Goal: Communication & Community: Participate in discussion

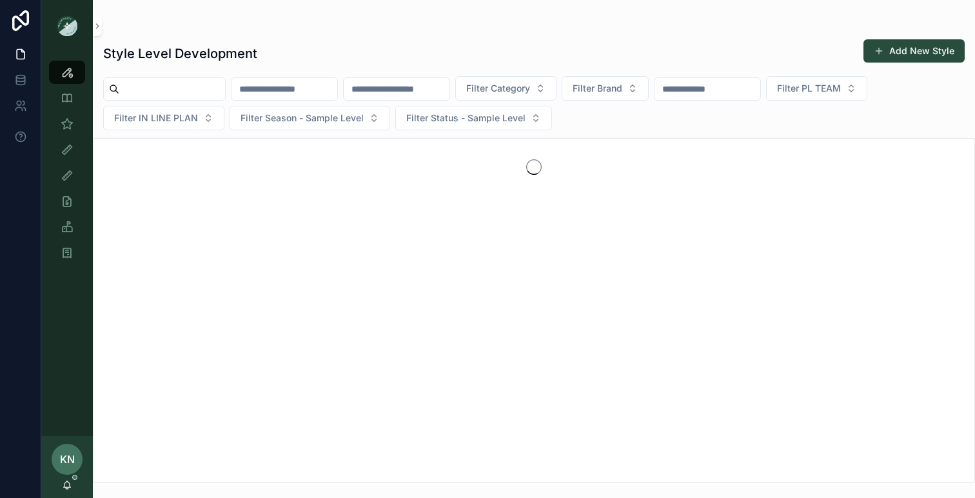
click at [76, 474] on div "KN" at bounding box center [67, 459] width 31 height 31
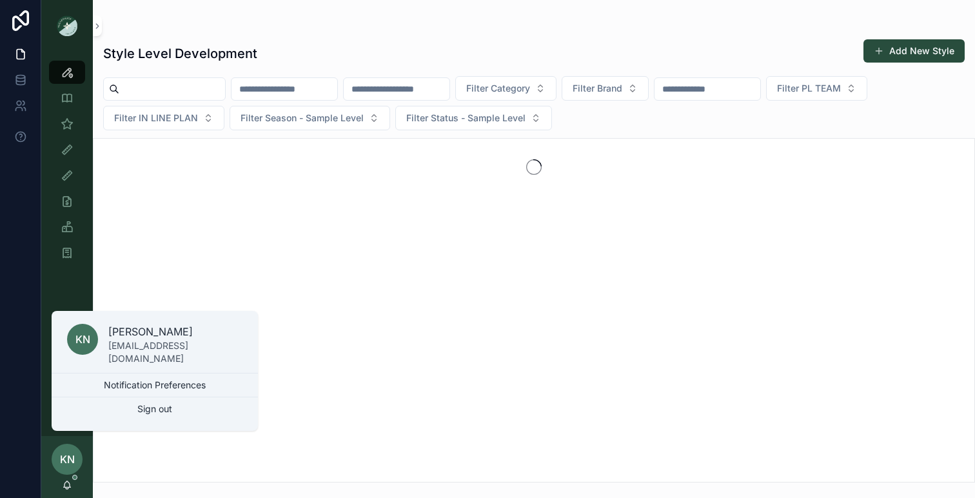
click at [66, 490] on div "KN [PERSON_NAME]" at bounding box center [67, 467] width 52 height 62
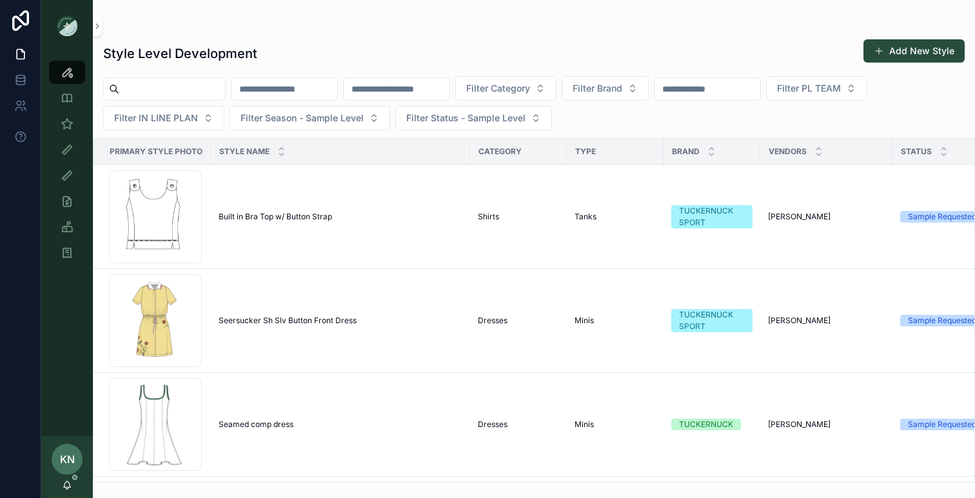
click at [67, 490] on div "KN [PERSON_NAME]" at bounding box center [67, 467] width 52 height 62
click at [70, 484] on icon "scrollable content" at bounding box center [67, 485] width 10 height 10
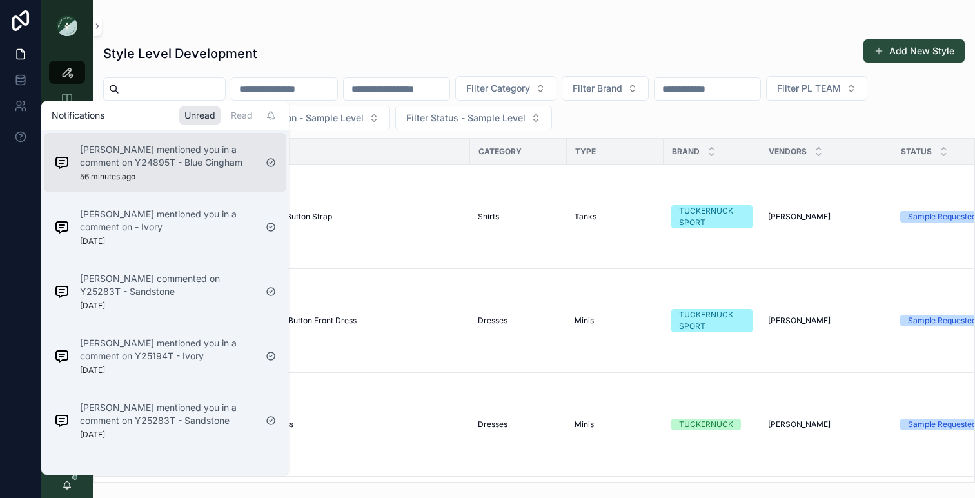
click at [165, 168] on p "[PERSON_NAME] mentioned you in a comment on Y24895T - Blue Gingham" at bounding box center [167, 156] width 175 height 26
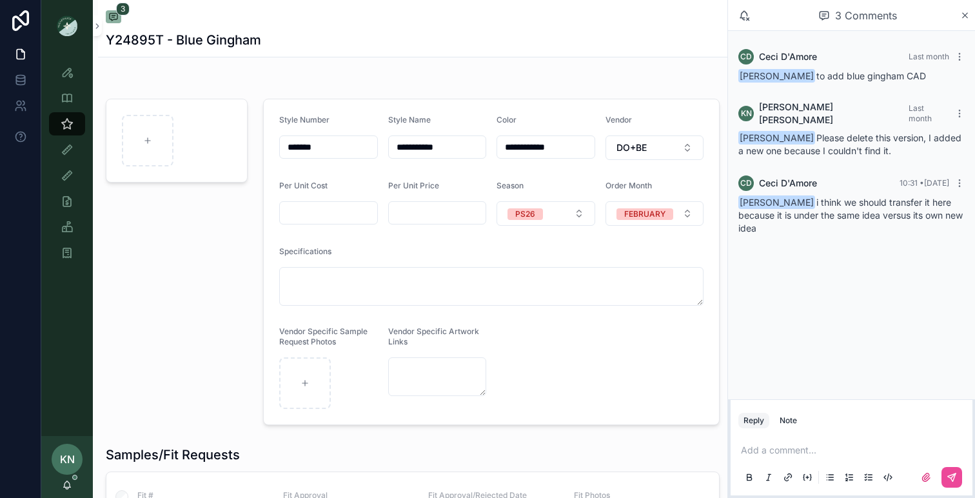
click at [796, 449] on p "scrollable content" at bounding box center [854, 450] width 226 height 13
click at [815, 422] on span "[EMAIL_ADDRESS][DOMAIN_NAME]" at bounding box center [840, 428] width 155 height 13
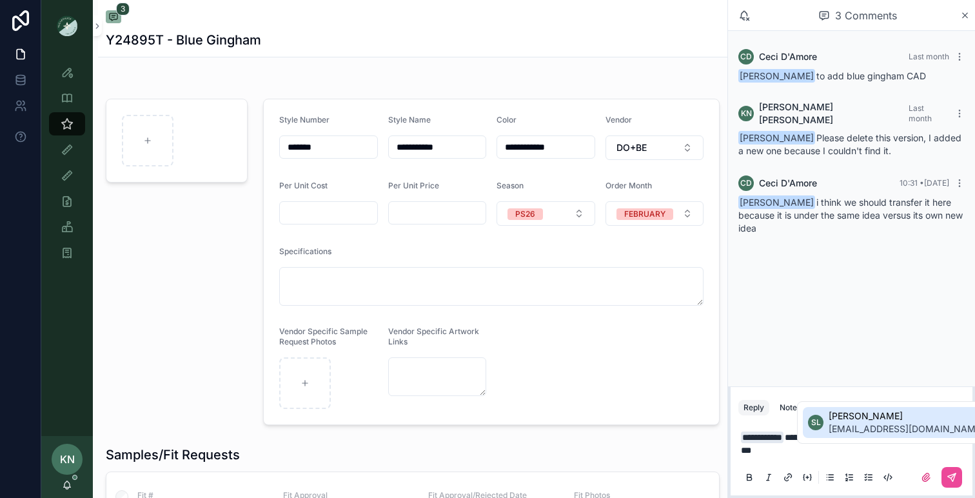
click at [843, 427] on span "[EMAIL_ADDRESS][DOMAIN_NAME]" at bounding box center [905, 428] width 155 height 13
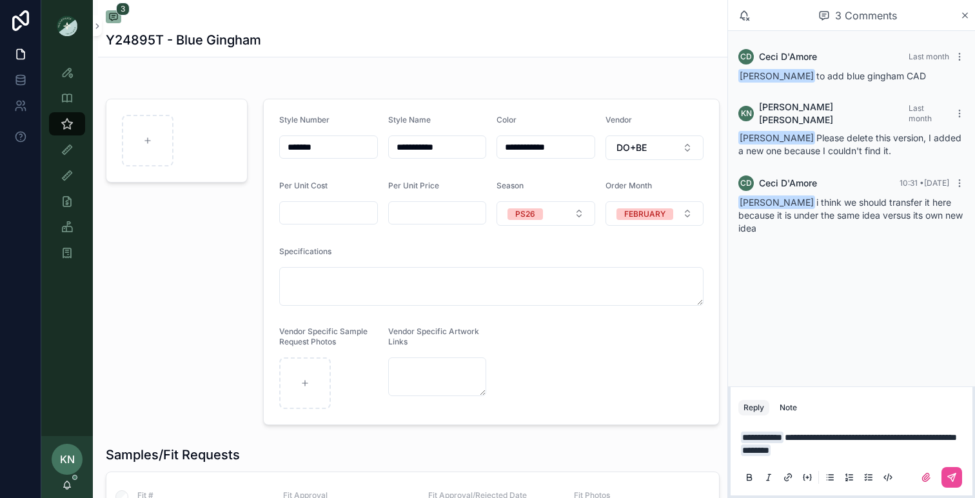
click at [802, 442] on span "**********" at bounding box center [871, 437] width 172 height 9
click at [848, 451] on p "**********" at bounding box center [854, 444] width 226 height 26
click at [950, 474] on icon "scrollable content" at bounding box center [951, 477] width 10 height 10
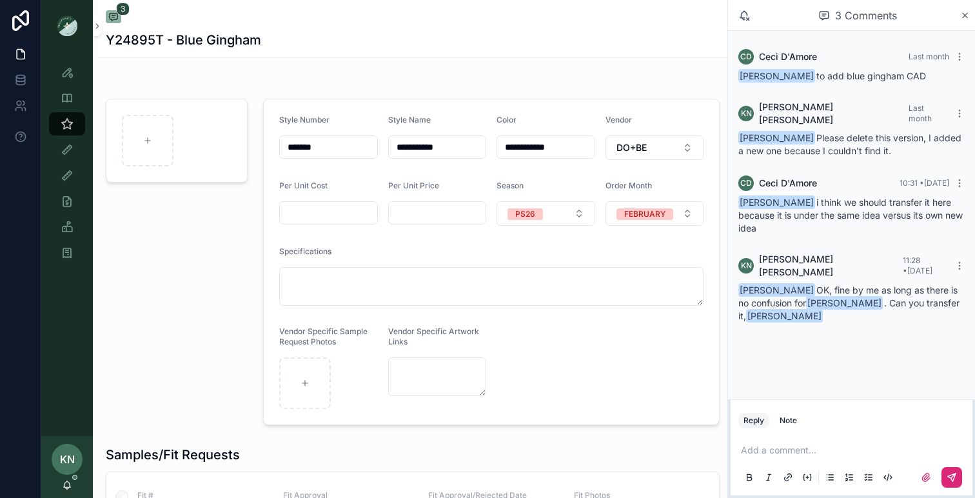
click at [70, 478] on div "KN [PERSON_NAME]" at bounding box center [67, 467] width 52 height 62
click at [70, 480] on icon "scrollable content" at bounding box center [67, 485] width 10 height 10
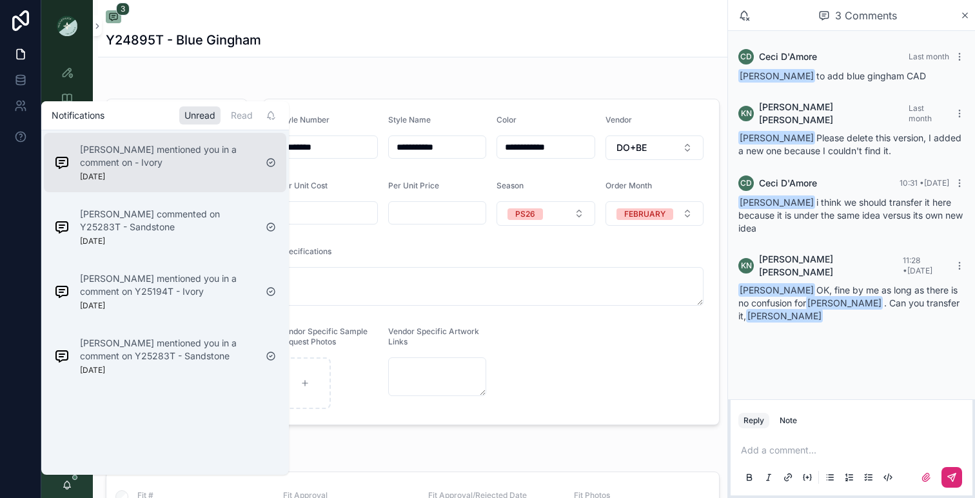
click at [136, 168] on p "[PERSON_NAME] mentioned you in a comment on - Ivory" at bounding box center [167, 156] width 175 height 26
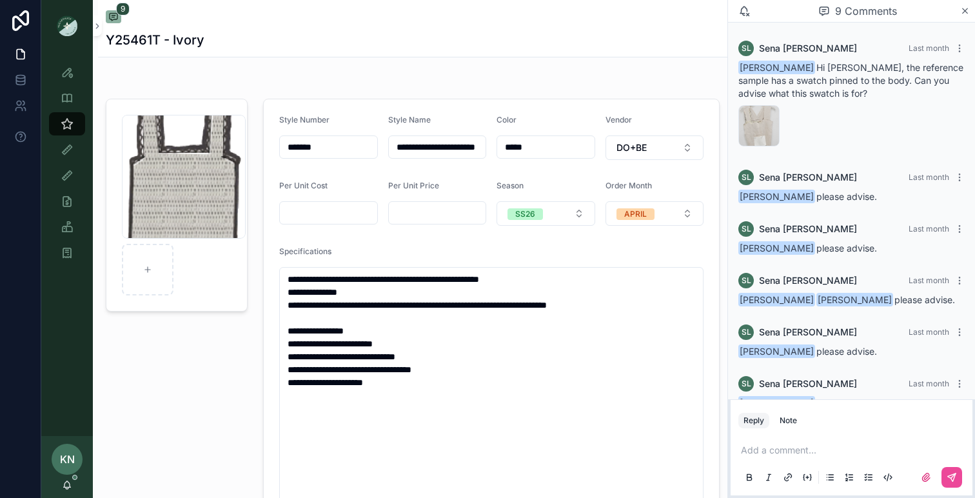
scroll to position [312, 0]
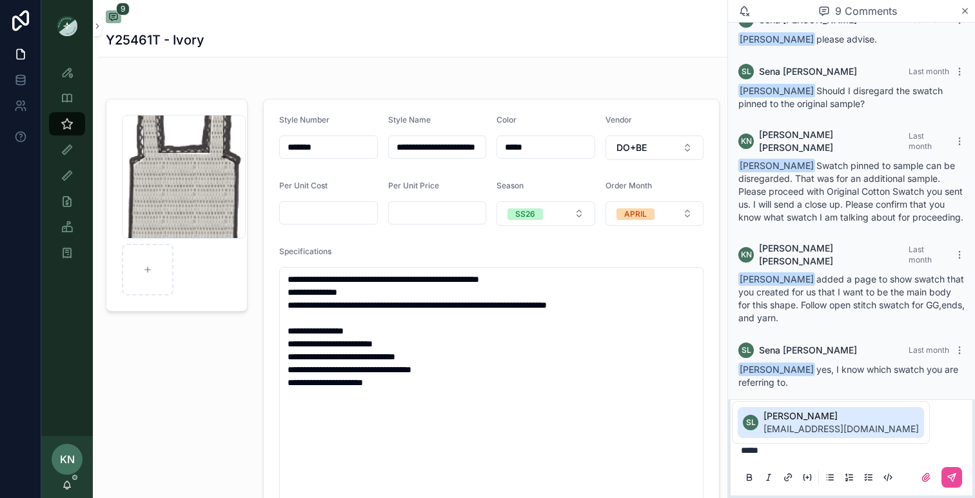
click at [826, 416] on span "[PERSON_NAME]" at bounding box center [840, 415] width 155 height 13
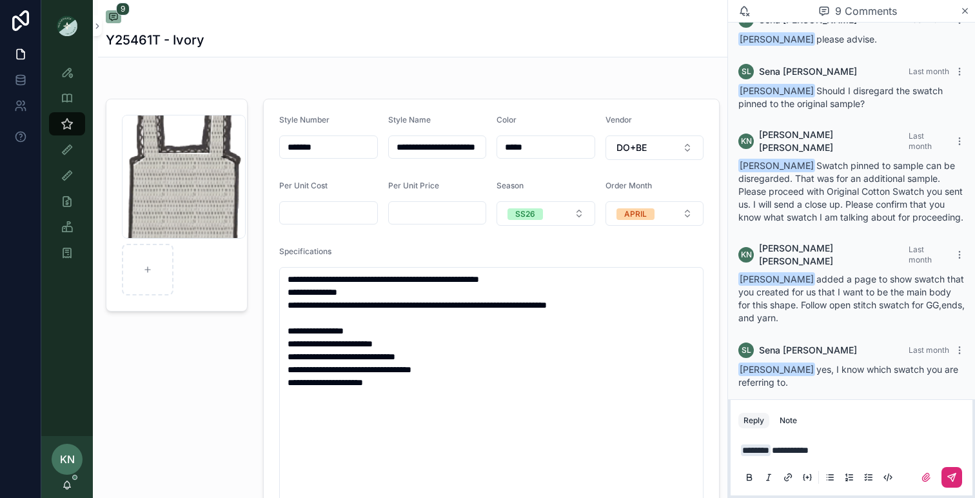
click at [953, 474] on icon "scrollable content" at bounding box center [953, 475] width 5 height 5
click at [63, 482] on icon "scrollable content" at bounding box center [67, 485] width 10 height 10
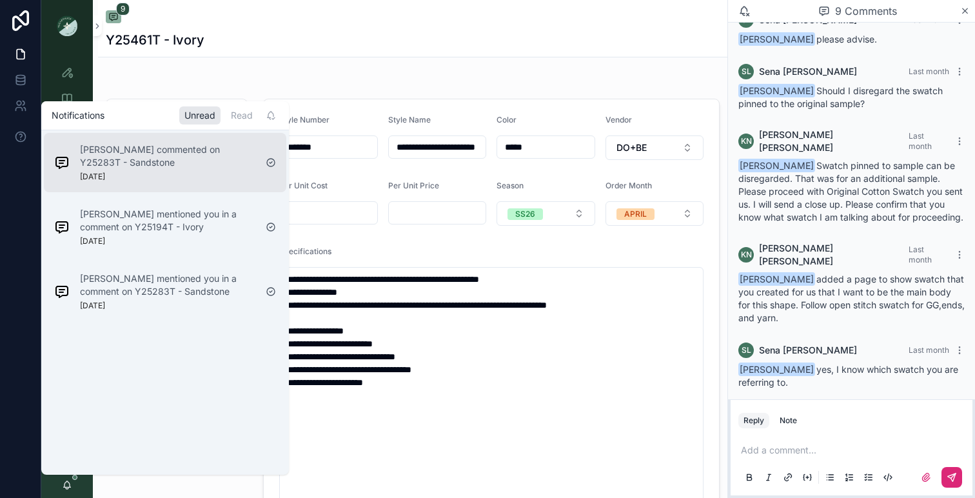
click at [180, 183] on div "[PERSON_NAME] commented on Y25283T - Sandstone [DATE]" at bounding box center [154, 162] width 211 height 49
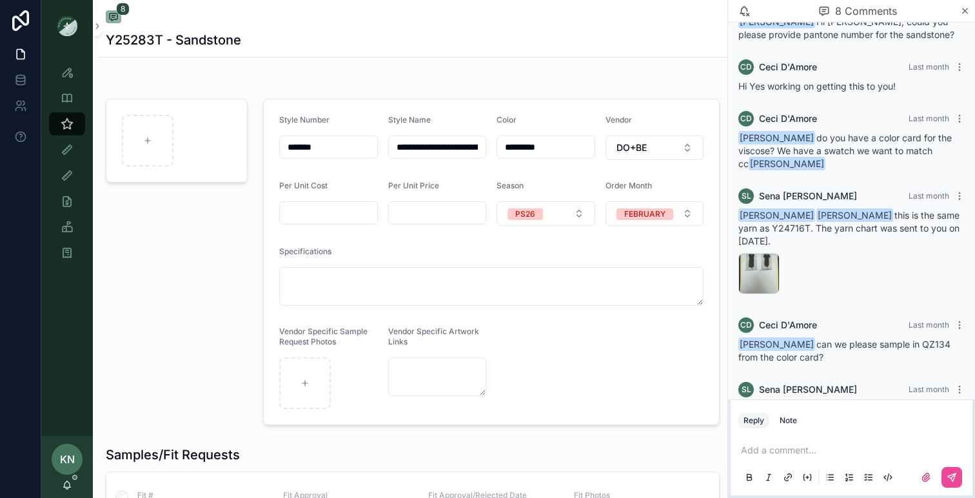
scroll to position [235, 0]
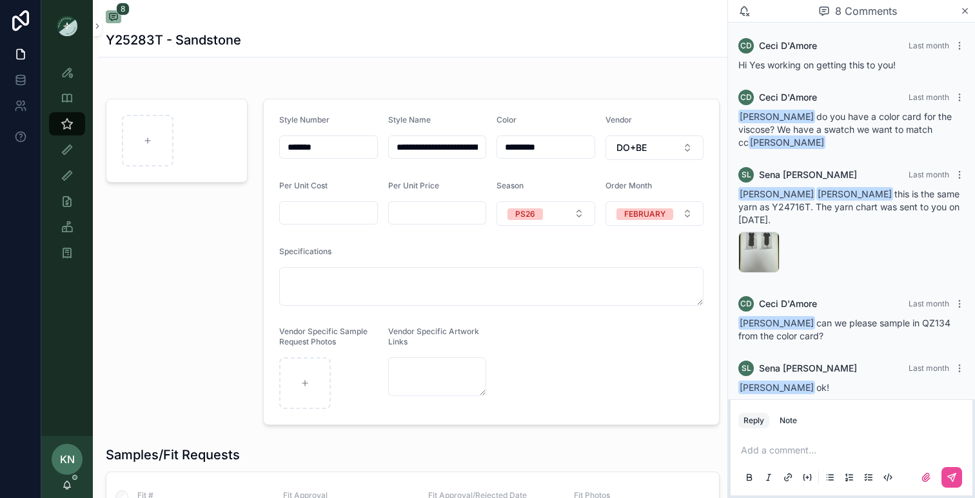
click at [808, 449] on p "scrollable content" at bounding box center [854, 450] width 226 height 13
drag, startPoint x: 345, startPoint y: 144, endPoint x: 248, endPoint y: 145, distance: 97.4
click at [69, 66] on icon "scrollable content" at bounding box center [67, 72] width 13 height 13
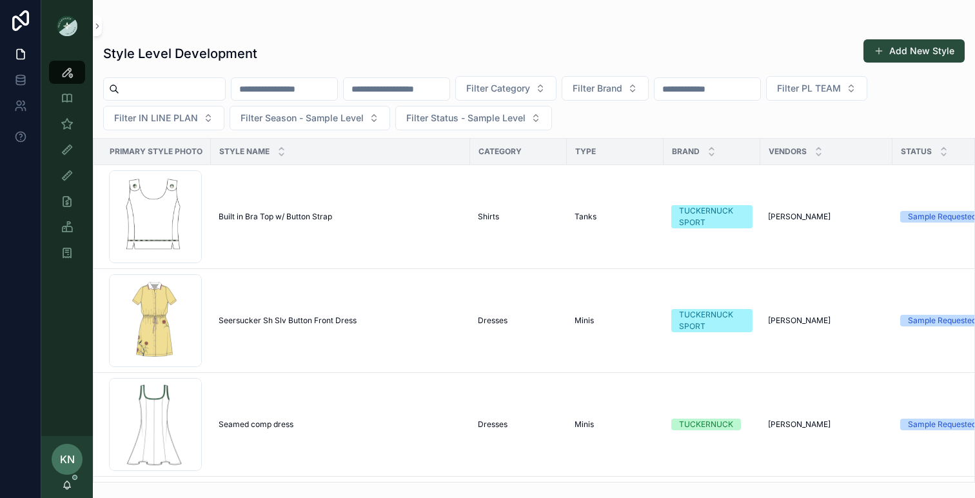
click at [389, 89] on input "scrollable content" at bounding box center [397, 89] width 106 height 18
paste input "*******"
type input "*******"
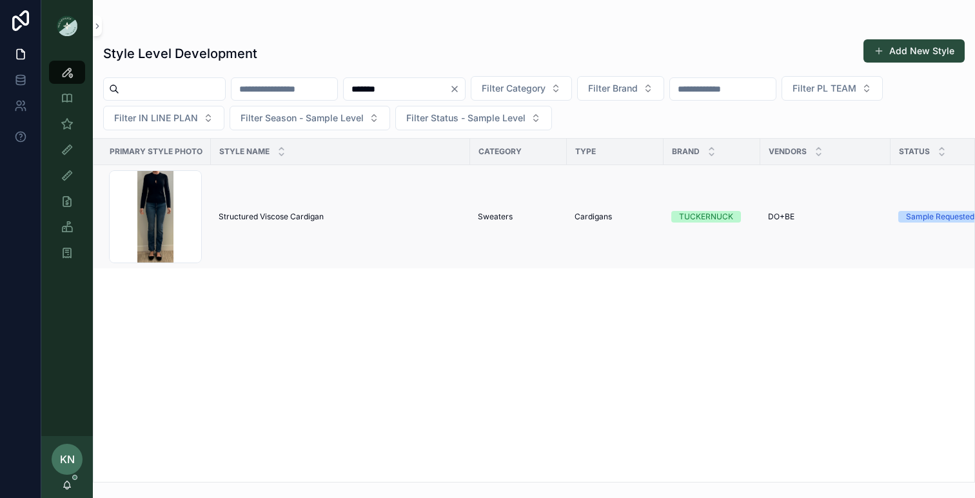
click at [266, 215] on span "Structured Viscose Cardigan" at bounding box center [271, 216] width 105 height 10
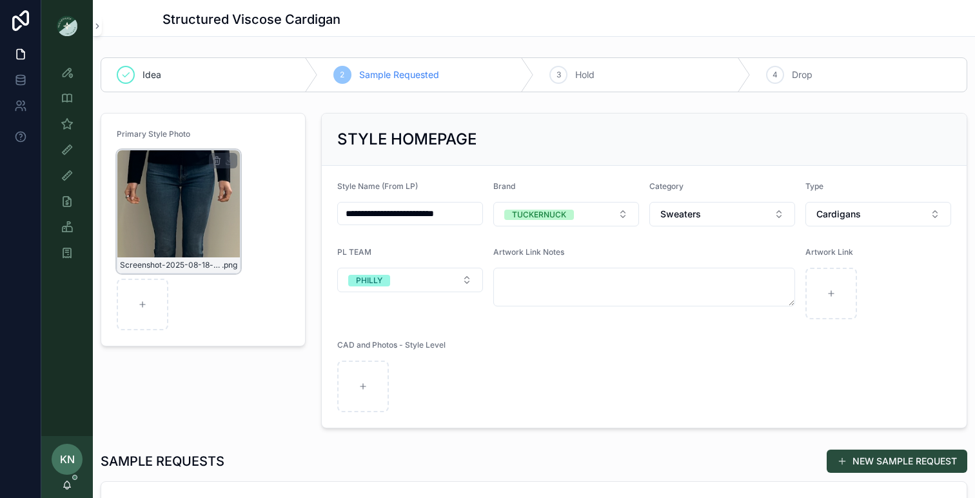
click at [215, 224] on div "Screenshot-2025-08-18-at-10.44.37-AM .png" at bounding box center [179, 212] width 124 height 124
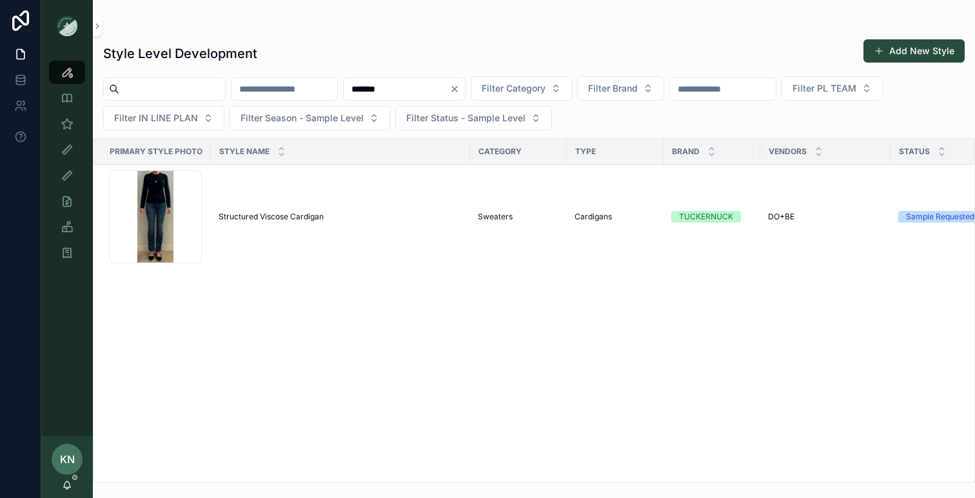
click at [72, 485] on div "KN [PERSON_NAME]" at bounding box center [67, 467] width 52 height 62
click at [67, 485] on icon "scrollable content" at bounding box center [67, 485] width 10 height 10
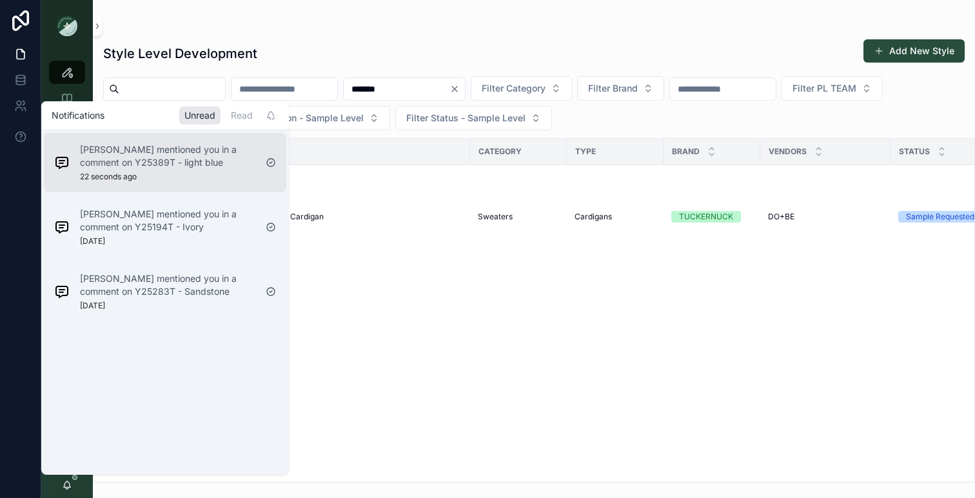
click at [137, 152] on p "[PERSON_NAME] mentioned you in a comment on Y25389T - light blue" at bounding box center [167, 156] width 175 height 26
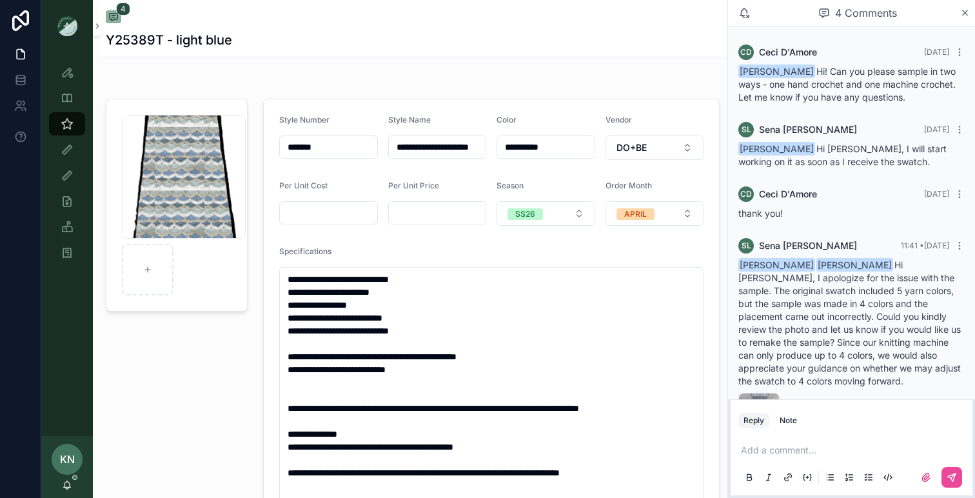
scroll to position [46, 0]
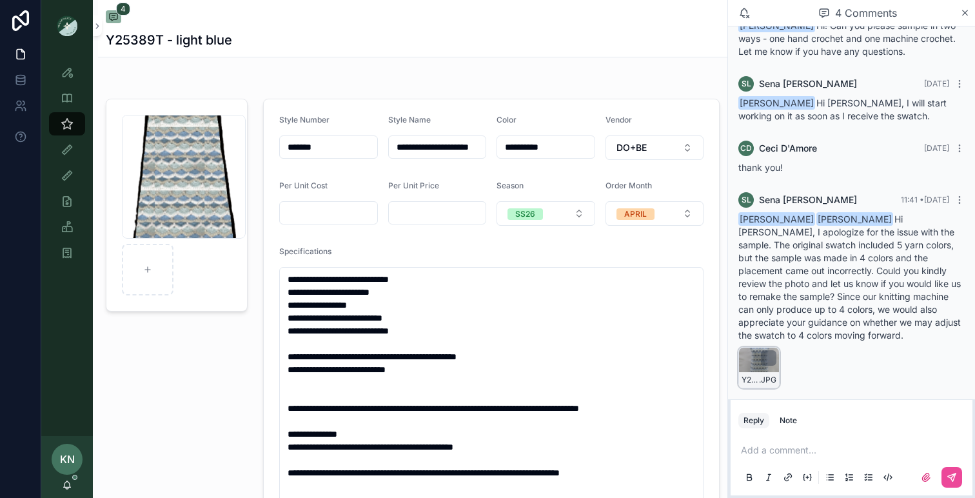
click at [759, 347] on div "Y25389T-1ST-JS-(F) .JPG" at bounding box center [758, 367] width 41 height 41
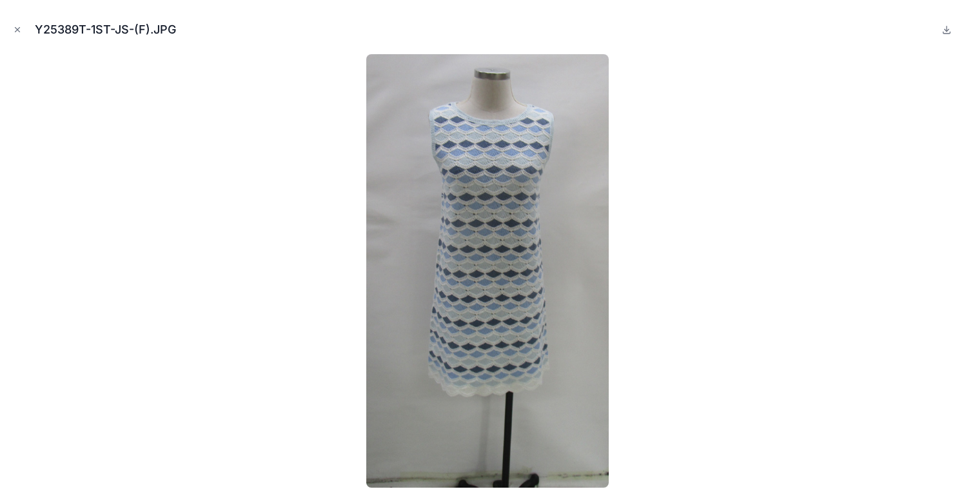
click at [17, 17] on div "Y25389T-1ST-JS-(F).JPG" at bounding box center [487, 29] width 954 height 39
click at [17, 25] on icon "Close modal" at bounding box center [17, 29] width 9 height 9
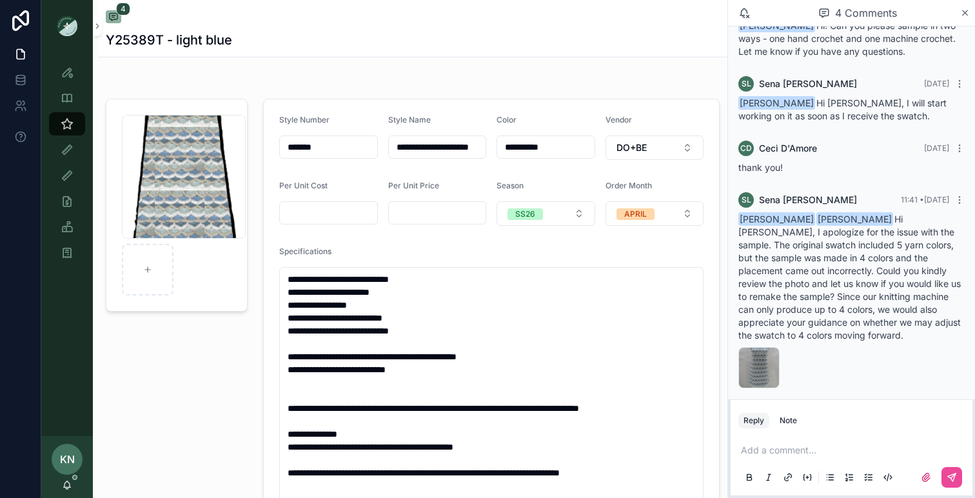
click at [785, 444] on p "scrollable content" at bounding box center [854, 450] width 226 height 13
click at [838, 424] on span "[EMAIL_ADDRESS][DOMAIN_NAME]" at bounding box center [840, 428] width 155 height 13
click at [959, 483] on button "scrollable content" at bounding box center [951, 477] width 21 height 21
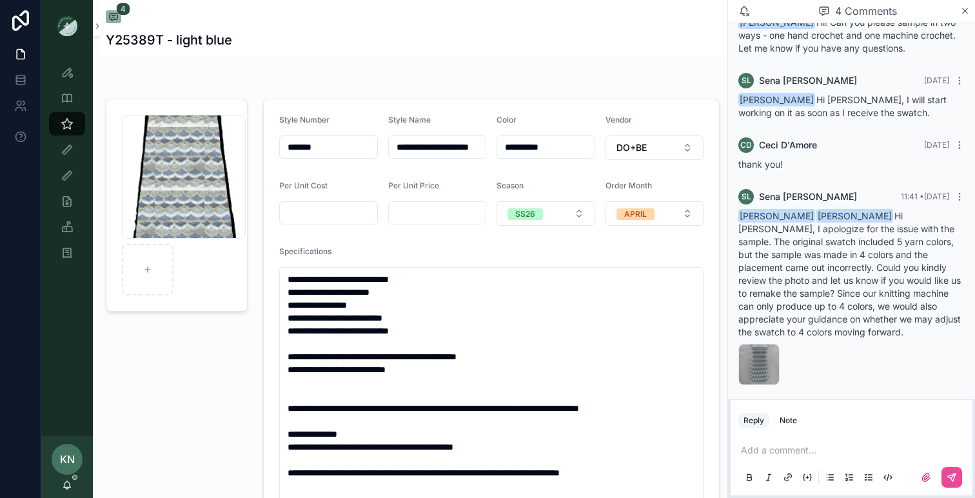
scroll to position [95, 0]
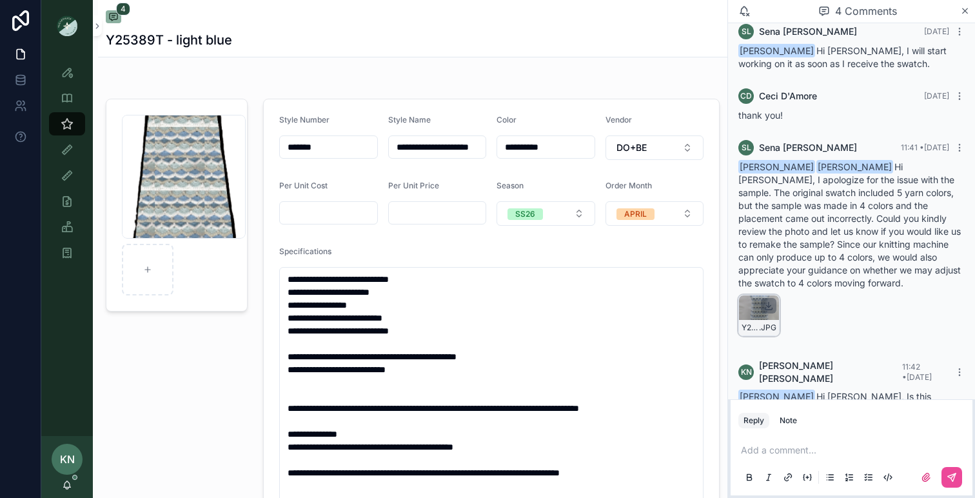
click at [764, 300] on icon "scrollable content" at bounding box center [768, 305] width 10 height 10
click at [752, 297] on div "Y25389T-1ST-JS-(F) .JPG" at bounding box center [758, 315] width 41 height 41
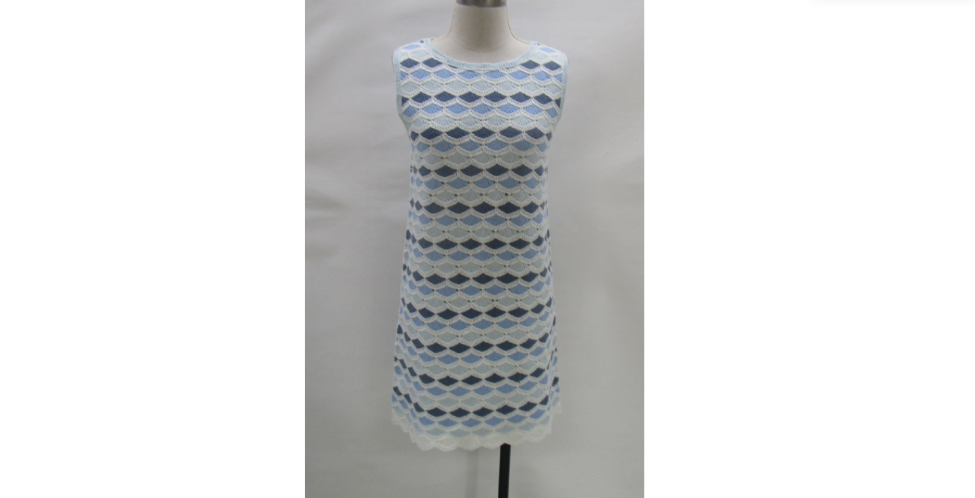
click at [157, 79] on div at bounding box center [487, 270] width 954 height 433
click at [293, 184] on div at bounding box center [487, 270] width 954 height 433
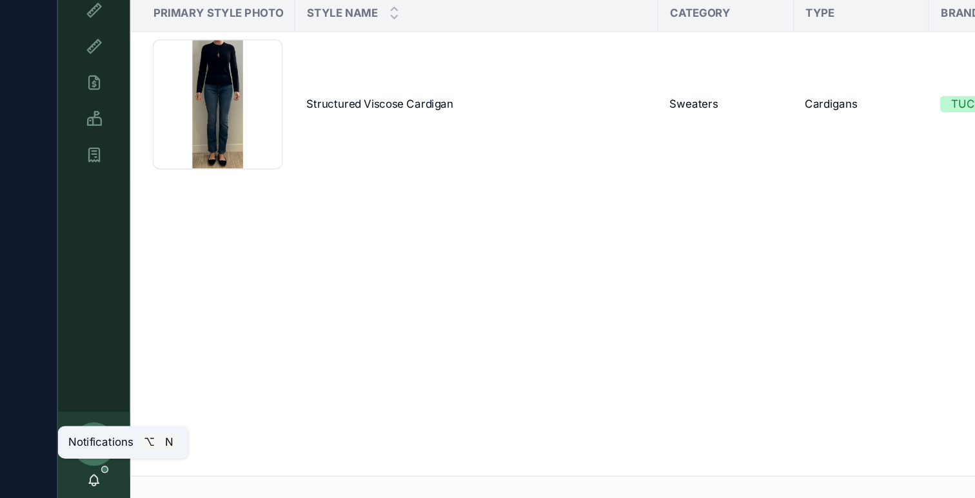
click at [65, 481] on icon "scrollable content" at bounding box center [67, 485] width 10 height 10
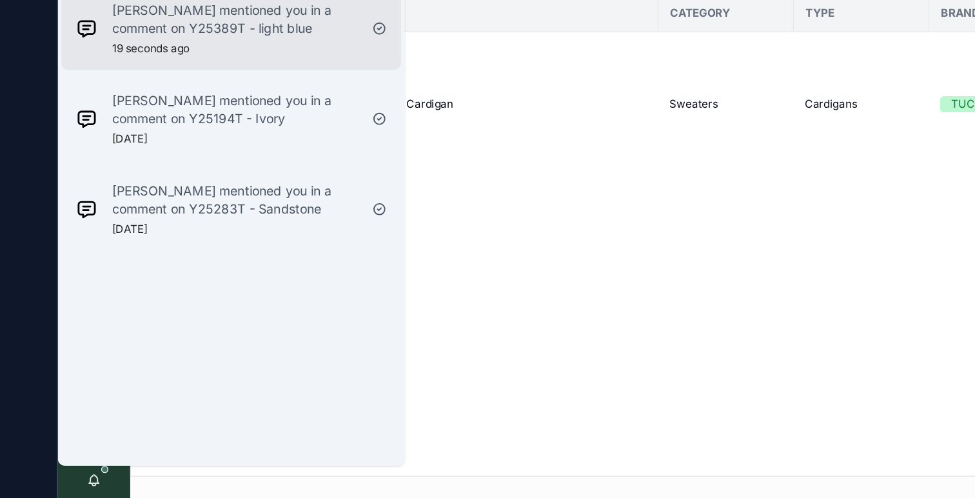
click at [153, 163] on p "[PERSON_NAME] mentioned you in a comment on Y25389T - light blue" at bounding box center [167, 156] width 175 height 26
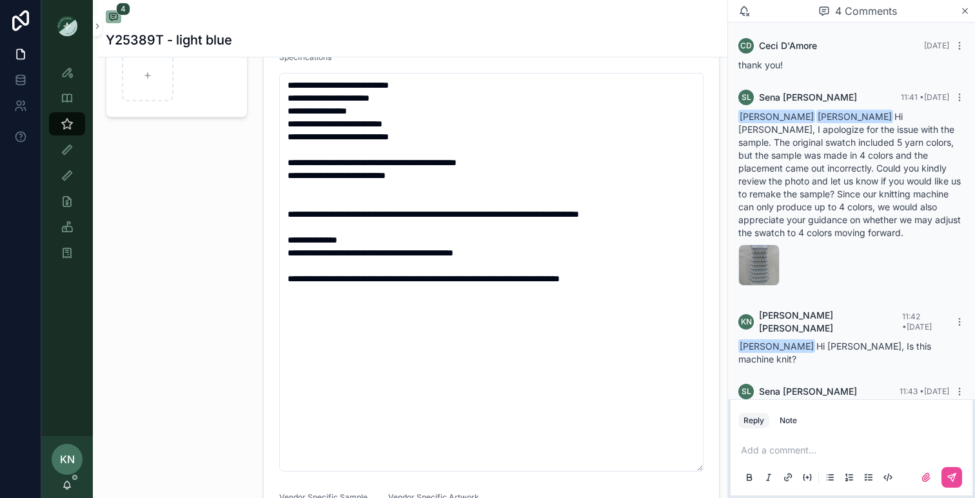
scroll to position [199, 0]
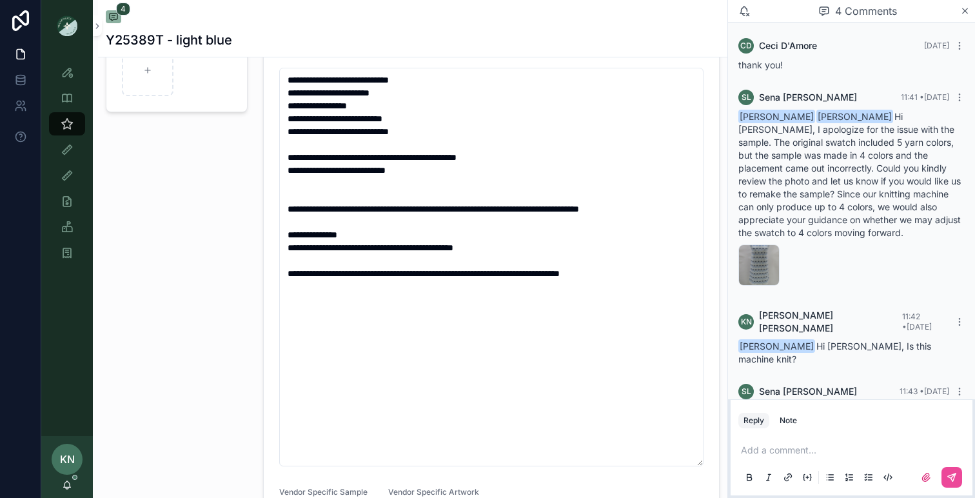
click at [796, 453] on p "scrollable content" at bounding box center [854, 450] width 226 height 13
click at [830, 424] on span "[EMAIL_ADDRESS][DOMAIN_NAME]" at bounding box center [840, 428] width 155 height 13
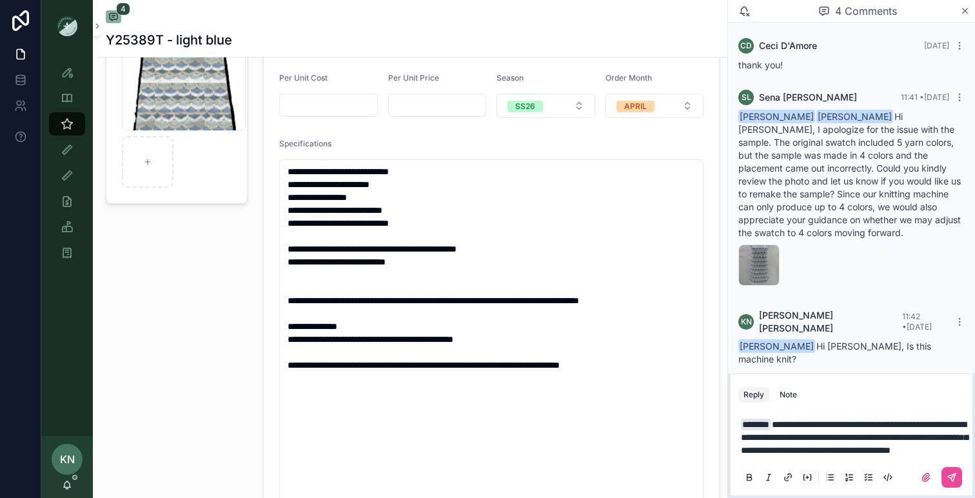
scroll to position [133, 0]
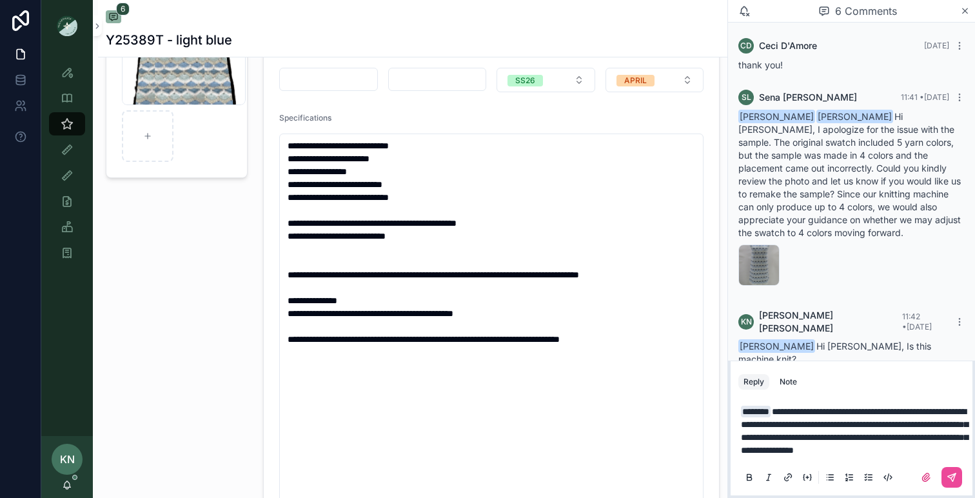
click at [903, 439] on span "**********" at bounding box center [854, 431] width 227 height 48
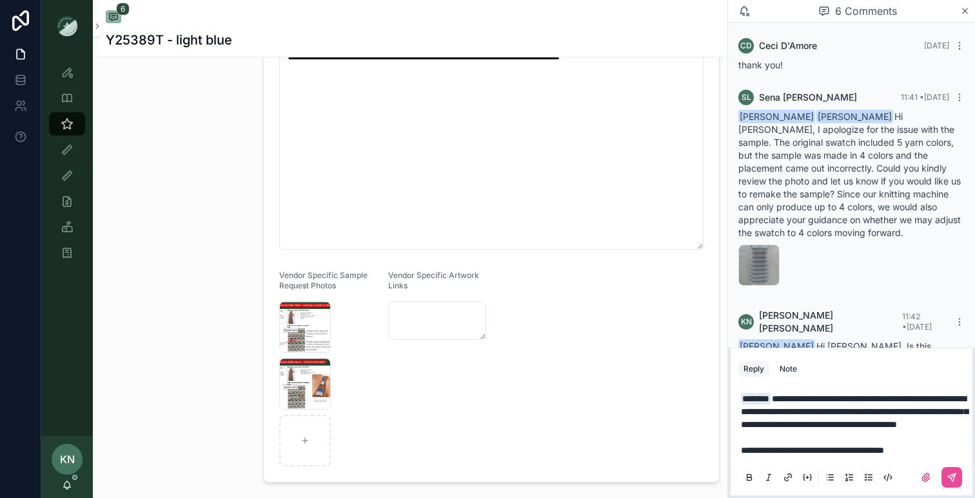
scroll to position [458, 0]
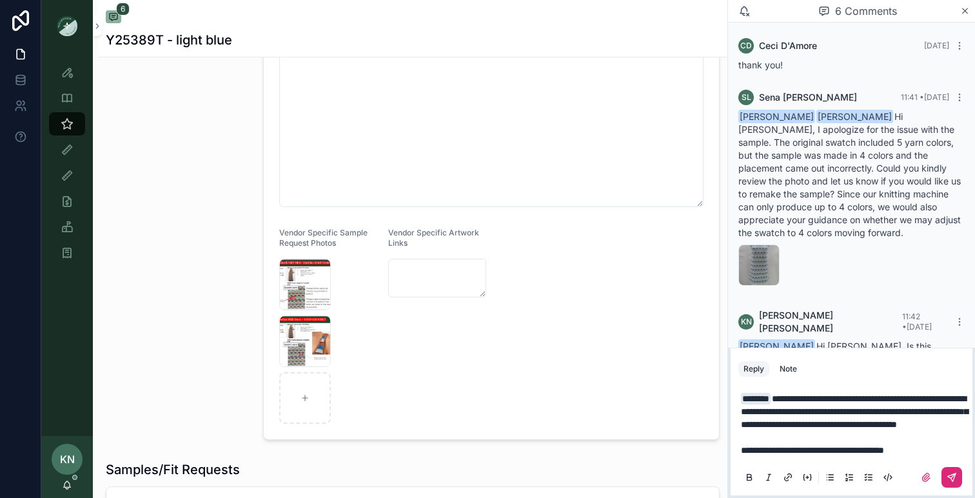
click at [955, 480] on icon "scrollable content" at bounding box center [951, 477] width 10 height 10
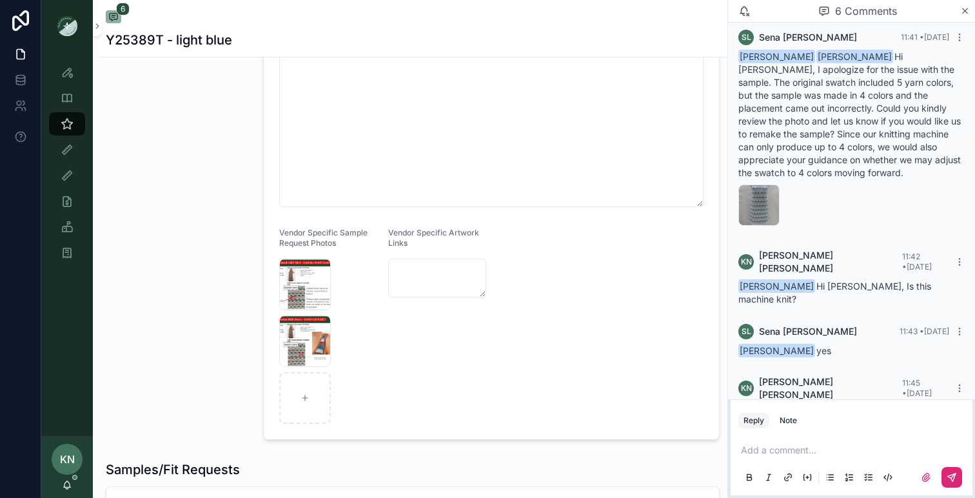
scroll to position [256, 0]
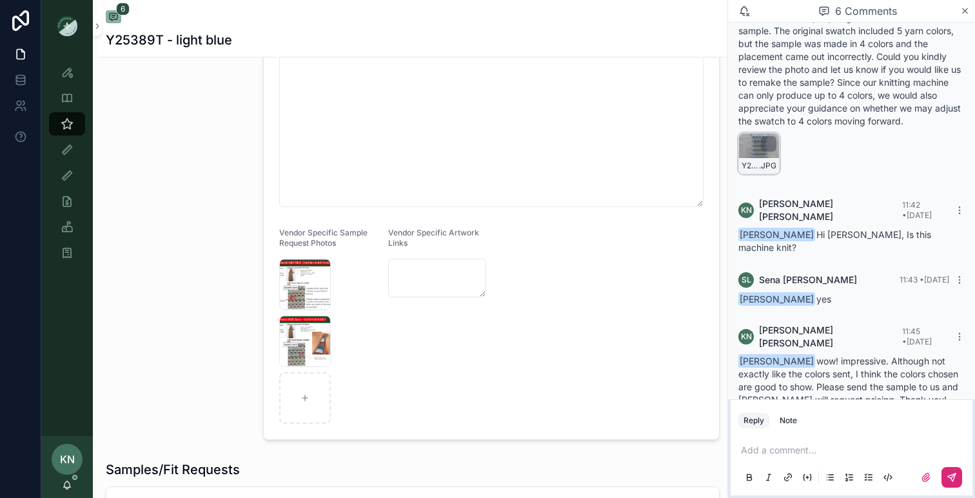
click at [761, 136] on div "scrollable content" at bounding box center [768, 143] width 15 height 15
click at [752, 135] on div "Y25389T-1ST-JS-(F) .JPG" at bounding box center [758, 153] width 41 height 41
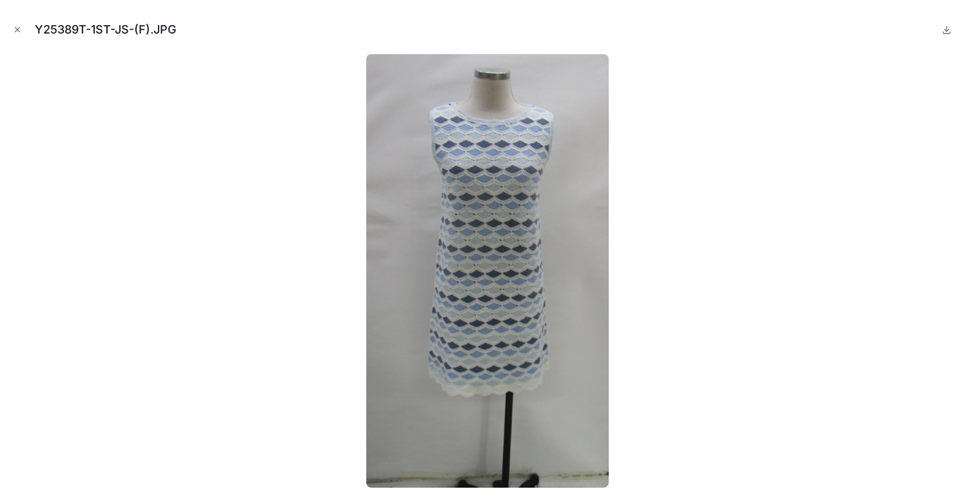
click at [545, 187] on img at bounding box center [487, 270] width 242 height 433
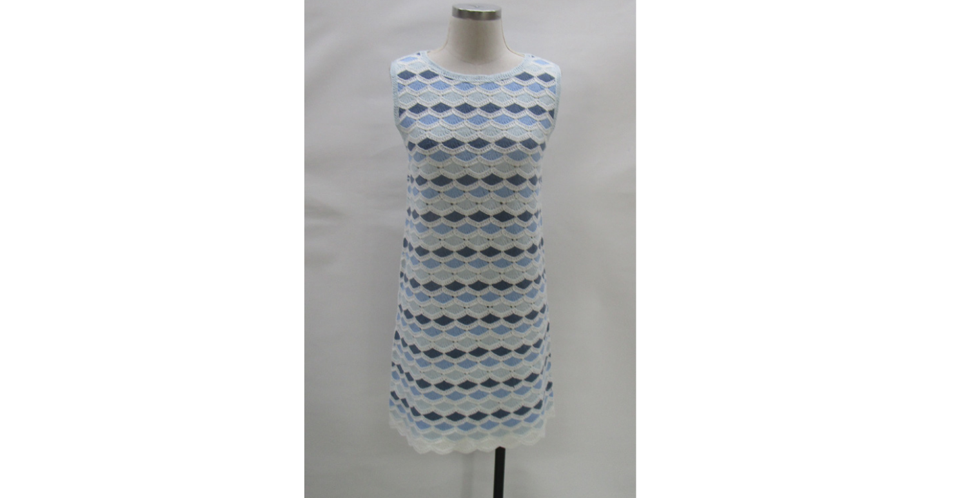
click at [486, 212] on img at bounding box center [487, 270] width 242 height 433
click at [496, 150] on img at bounding box center [487, 270] width 242 height 433
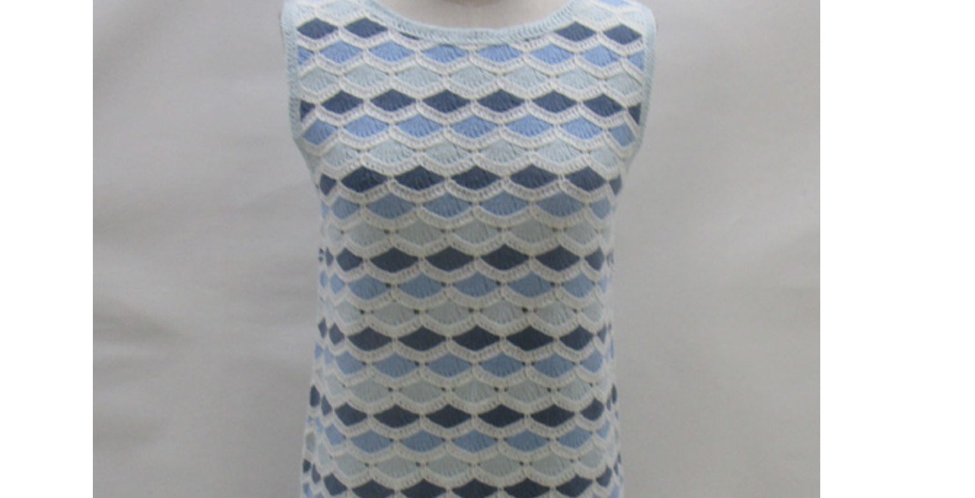
click at [496, 147] on img at bounding box center [487, 270] width 242 height 433
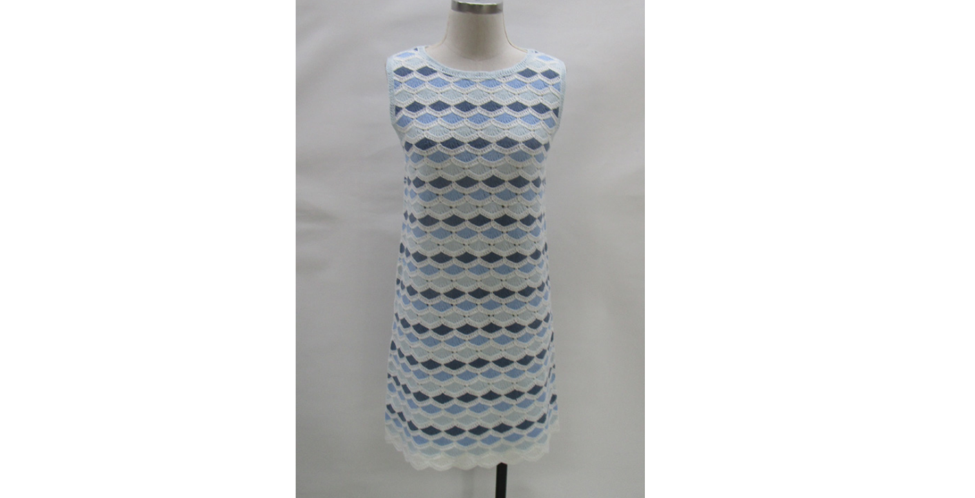
click at [621, 184] on div at bounding box center [487, 270] width 954 height 433
